Goal: Navigation & Orientation: Understand site structure

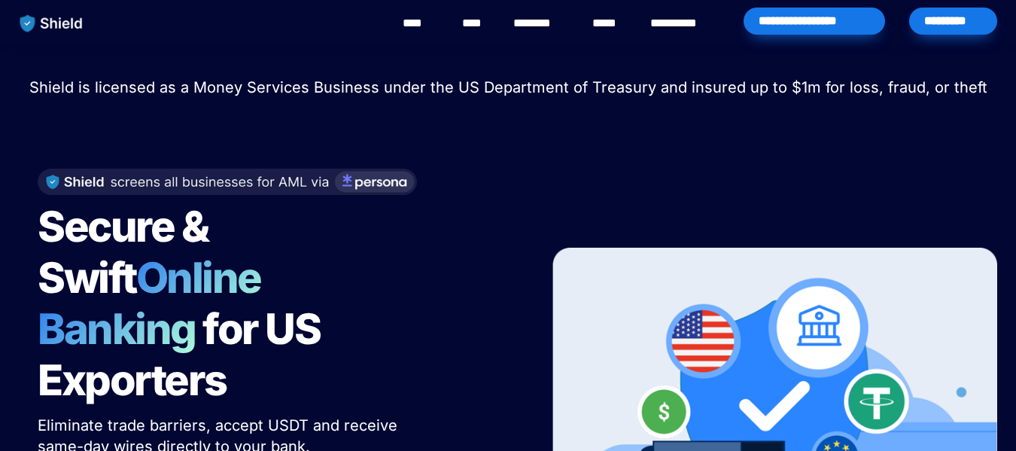
click at [541, 27] on link "********" at bounding box center [539, 23] width 53 height 18
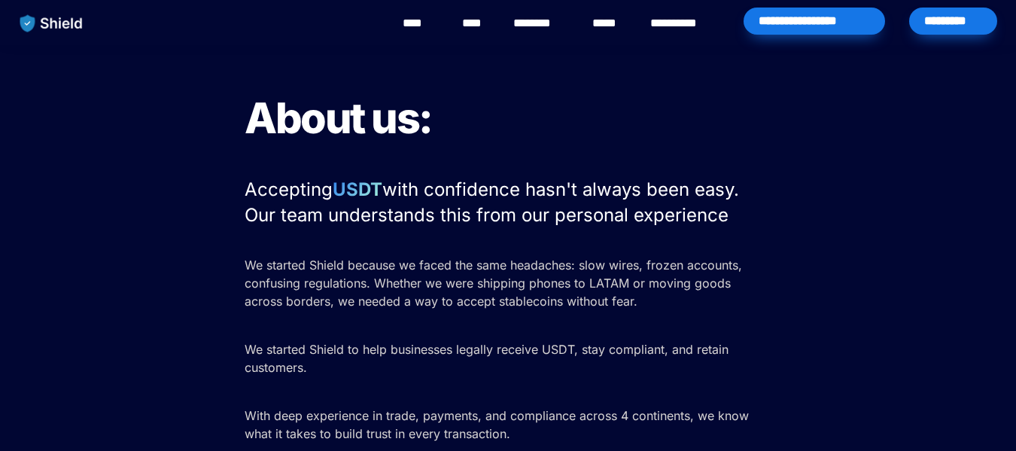
click at [660, 32] on link "**********" at bounding box center [684, 23] width 68 height 18
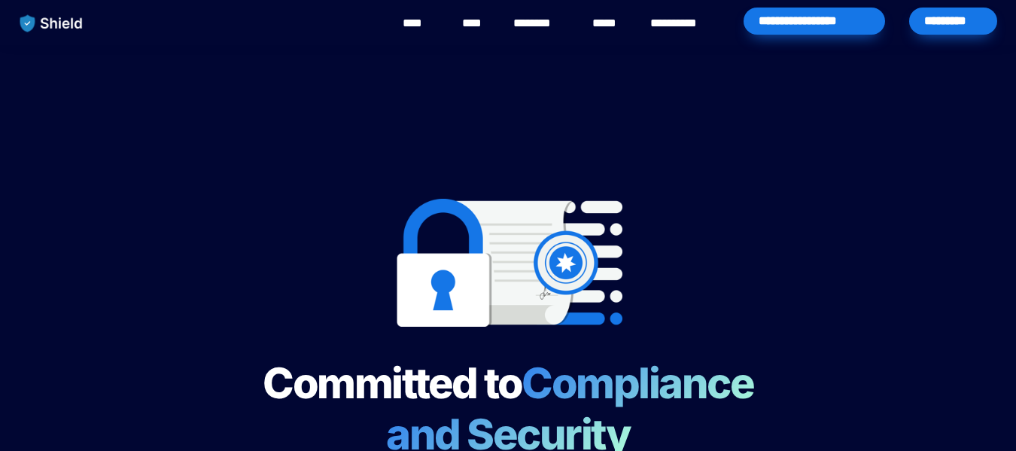
click at [671, 23] on link "**********" at bounding box center [684, 23] width 68 height 18
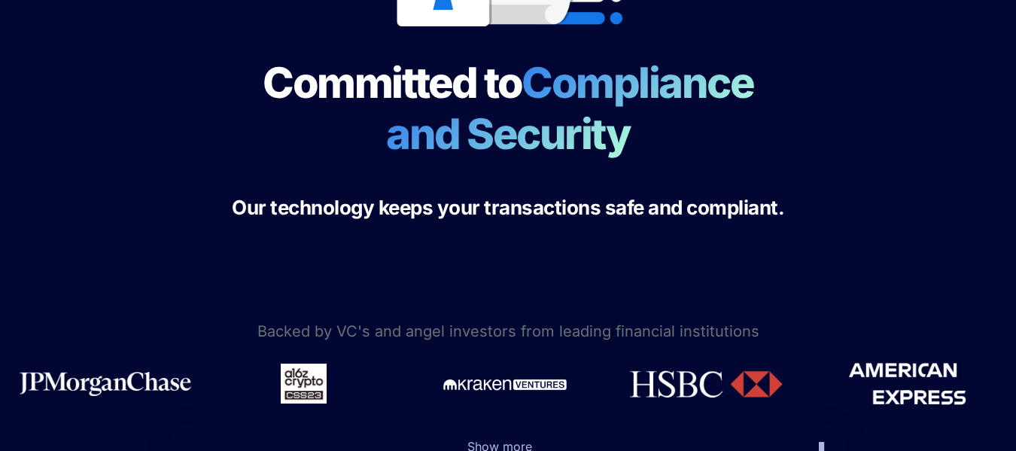
scroll to position [301, 0]
